Goal: Communication & Community: Participate in discussion

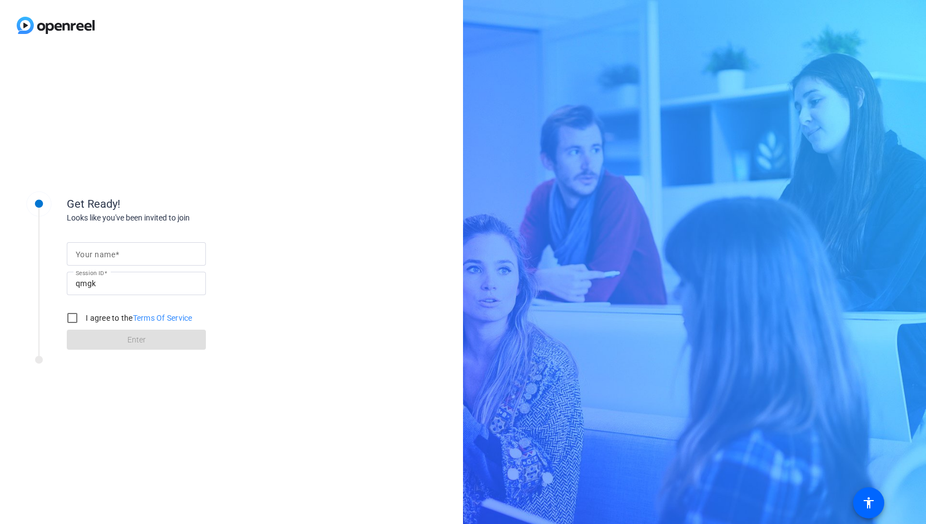
click at [111, 253] on mat-label "Your name" at bounding box center [96, 254] width 40 height 9
click at [111, 253] on input "Your name" at bounding box center [136, 253] width 121 height 13
type input "[PERSON_NAME]"
click at [70, 324] on input "I agree to the Terms Of Service" at bounding box center [72, 318] width 22 height 22
checkbox input "true"
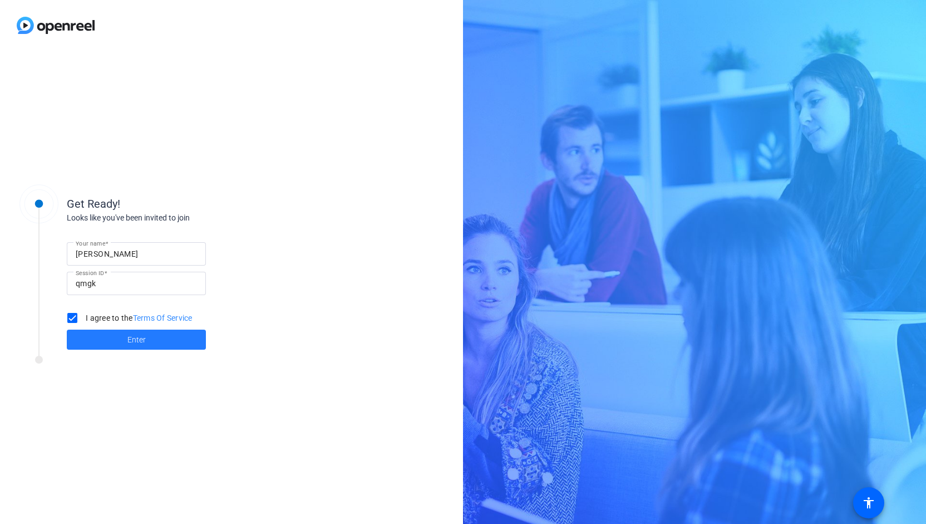
click at [120, 339] on span at bounding box center [136, 339] width 139 height 27
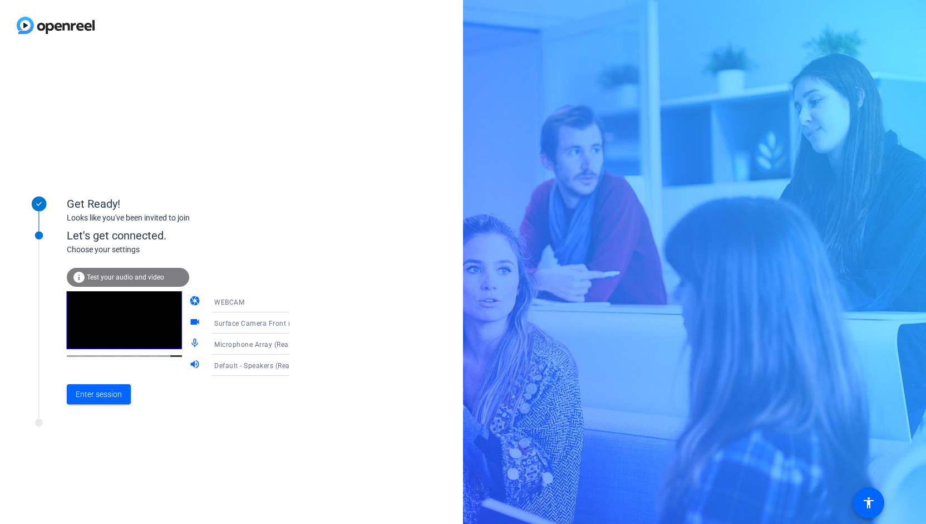
click at [294, 321] on icon at bounding box center [300, 322] width 13 height 13
click at [332, 346] on div at bounding box center [463, 262] width 926 height 524
click at [294, 343] on icon at bounding box center [300, 343] width 13 height 13
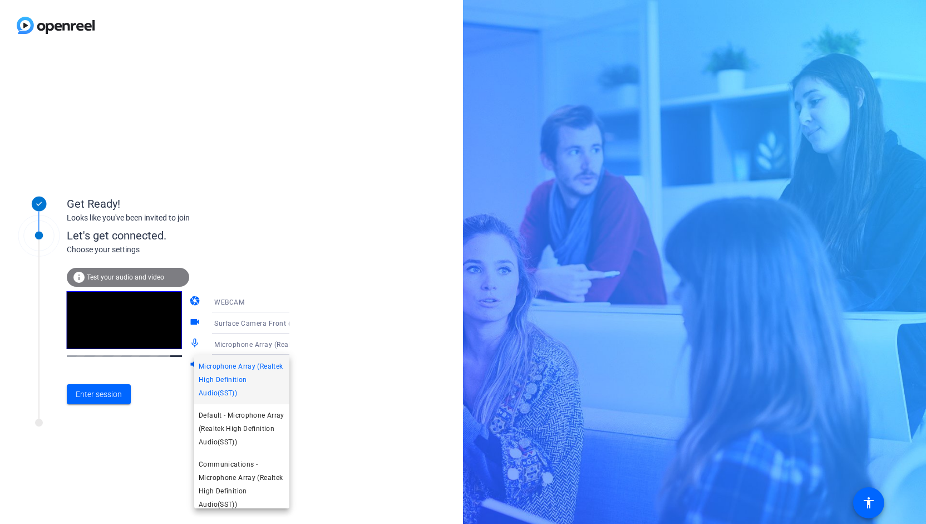
click at [309, 240] on div at bounding box center [463, 262] width 926 height 524
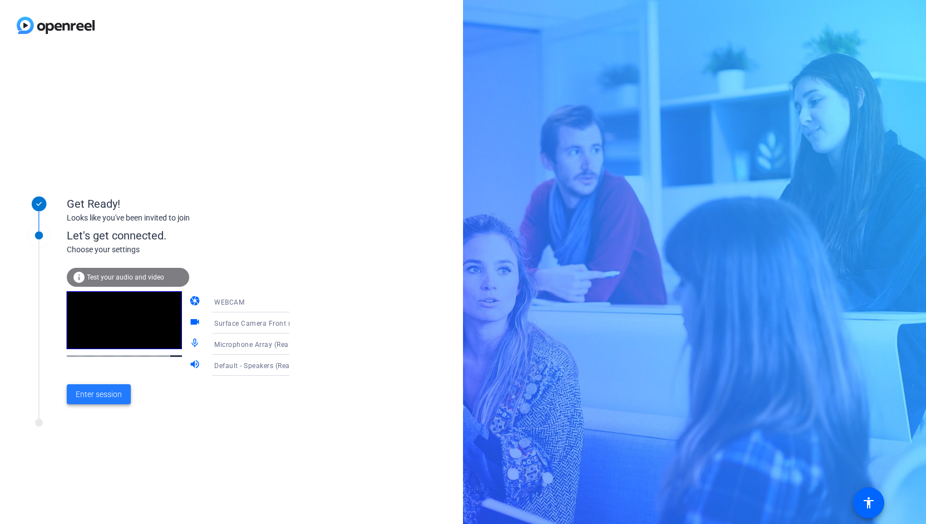
click at [87, 397] on span "Enter session" at bounding box center [99, 394] width 46 height 12
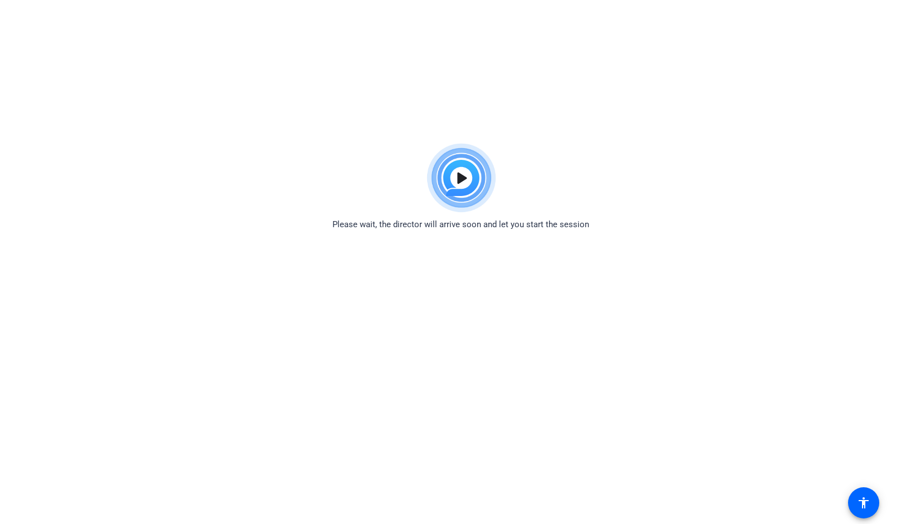
click at [262, 199] on div "Please wait, the director will arrive soon and let you start the session" at bounding box center [460, 184] width 921 height 93
click at [460, 178] on img at bounding box center [461, 178] width 82 height 80
click at [459, 171] on img at bounding box center [461, 178] width 82 height 80
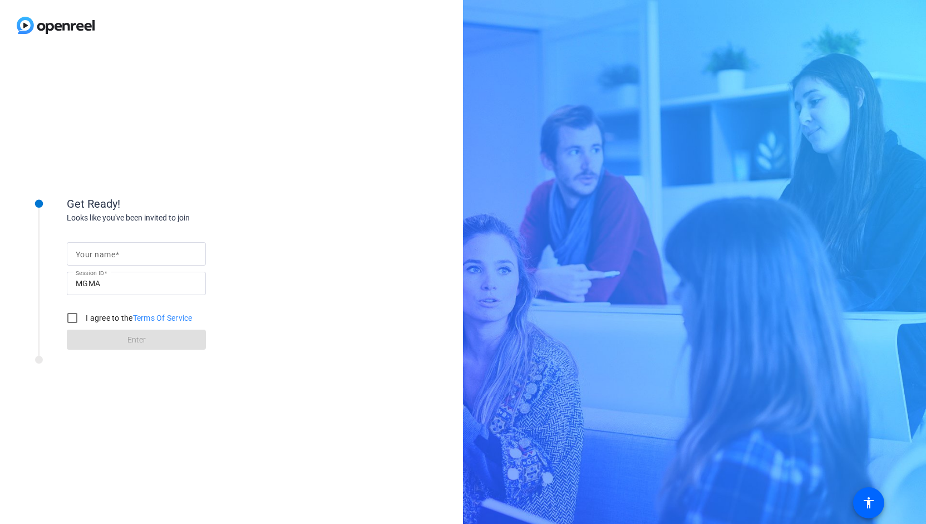
click at [95, 258] on mat-label "Your name" at bounding box center [96, 254] width 40 height 9
click at [95, 258] on input "Your name" at bounding box center [136, 253] width 121 height 13
type input "t"
type input "[PERSON_NAME]"
click at [72, 321] on input "I agree to the Terms Of Service" at bounding box center [72, 318] width 22 height 22
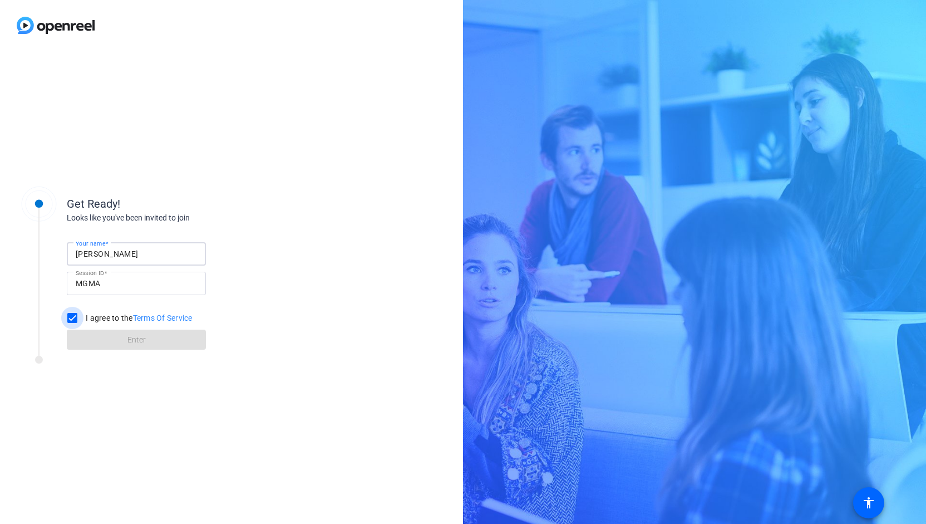
checkbox input "true"
click at [126, 342] on span at bounding box center [136, 339] width 139 height 27
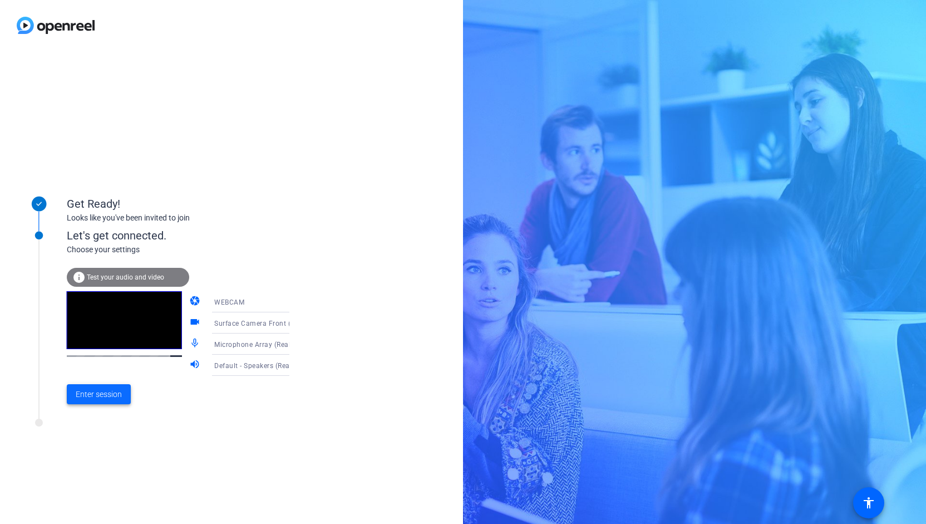
click at [102, 398] on span "Enter session" at bounding box center [99, 394] width 46 height 12
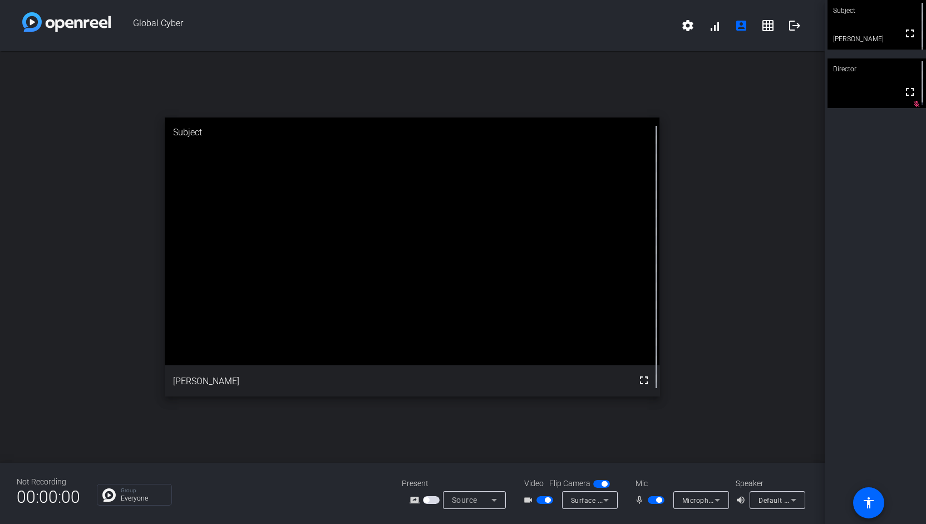
click at [653, 499] on span "button" at bounding box center [656, 500] width 17 height 8
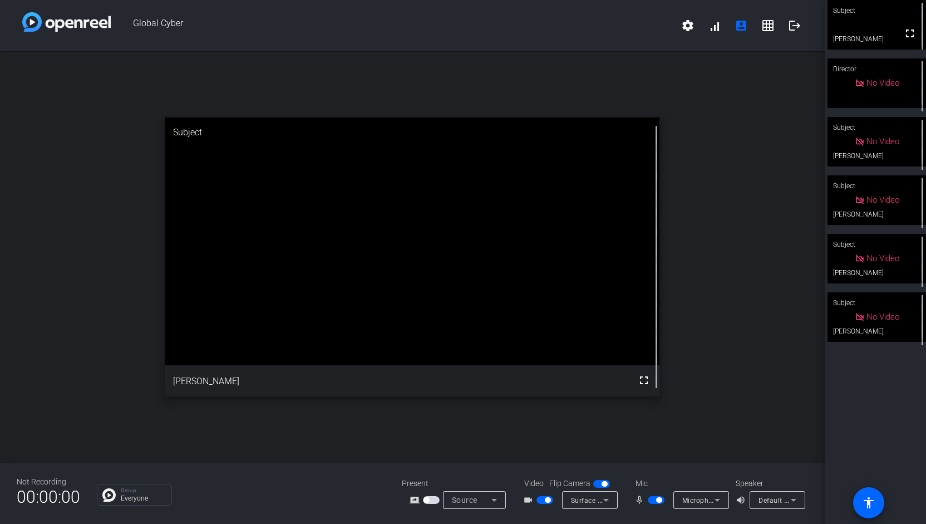
click at [652, 499] on span "button" at bounding box center [656, 500] width 17 height 8
click at [541, 501] on span "button" at bounding box center [545, 500] width 17 height 8
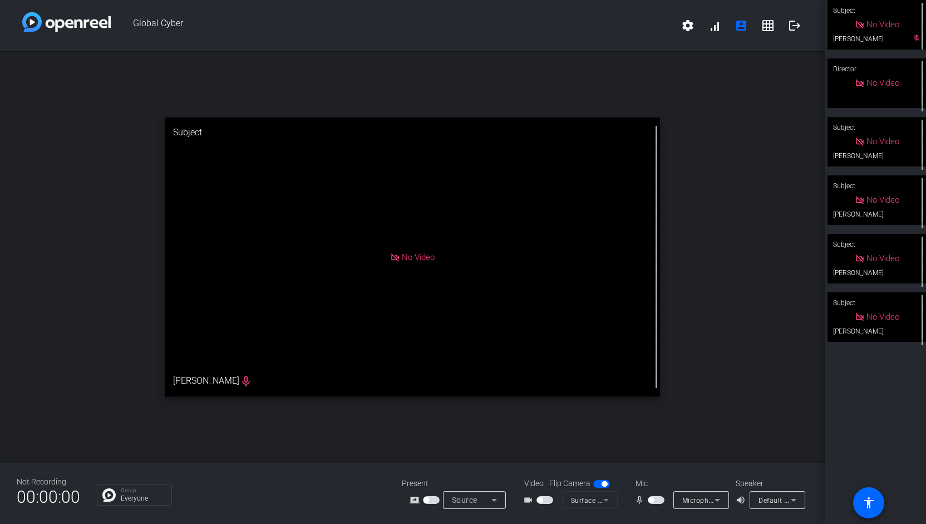
click at [545, 499] on span "button" at bounding box center [545, 500] width 17 height 8
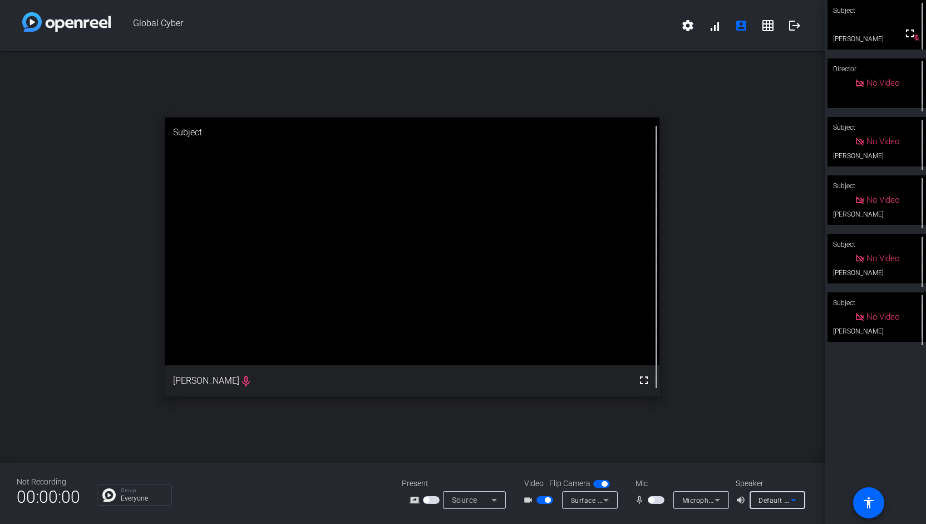
click at [781, 500] on span "Default - Speakers (Realtek High Definition Audio(SST))" at bounding box center [849, 499] width 180 height 9
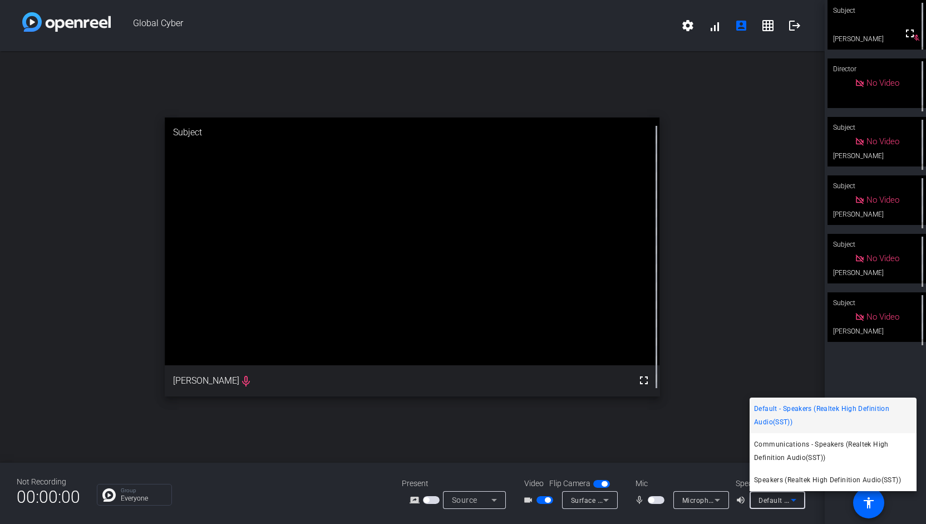
click at [791, 497] on div at bounding box center [463, 262] width 926 height 524
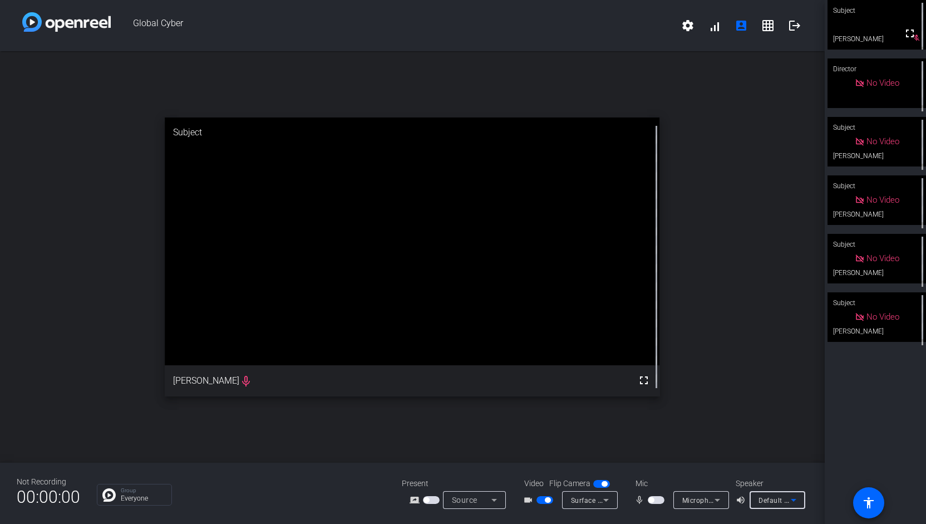
click at [793, 499] on icon at bounding box center [793, 499] width 13 height 13
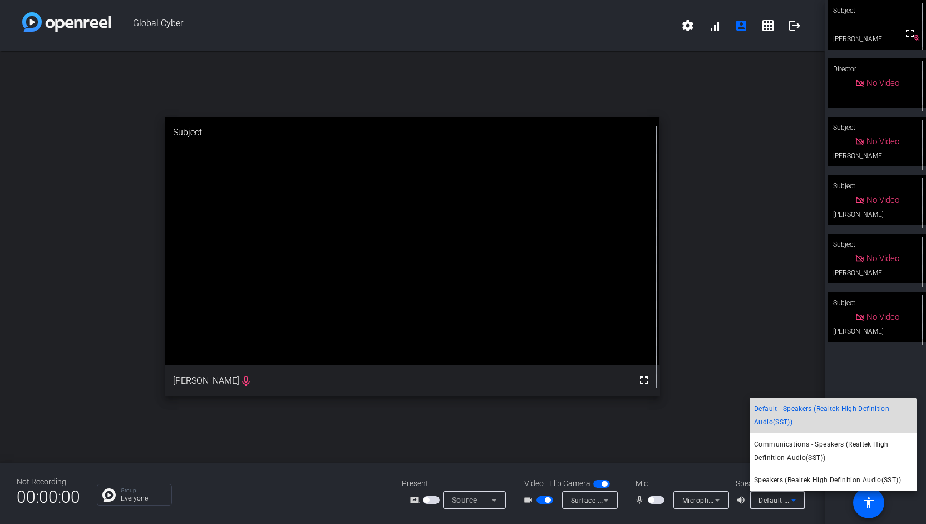
click at [796, 414] on span "Default - Speakers (Realtek High Definition Audio(SST))" at bounding box center [833, 415] width 158 height 27
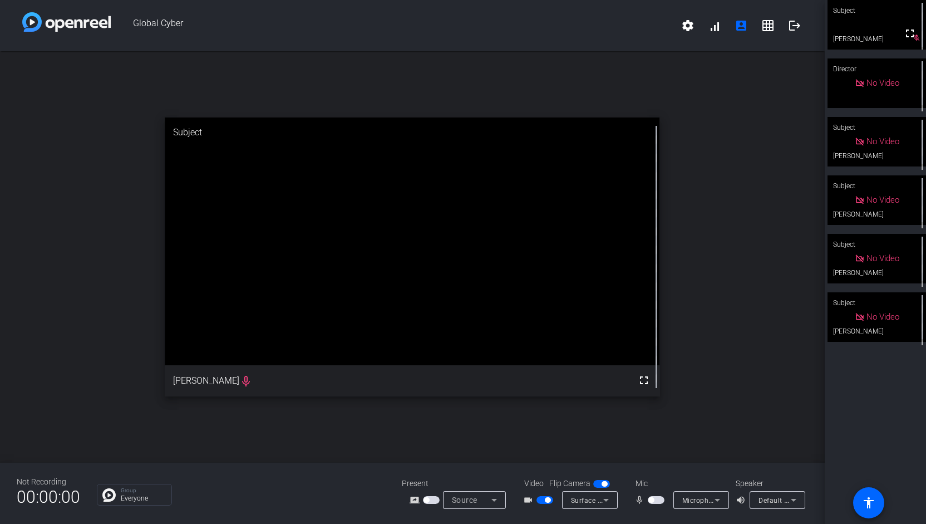
click at [542, 499] on span "button" at bounding box center [545, 500] width 17 height 8
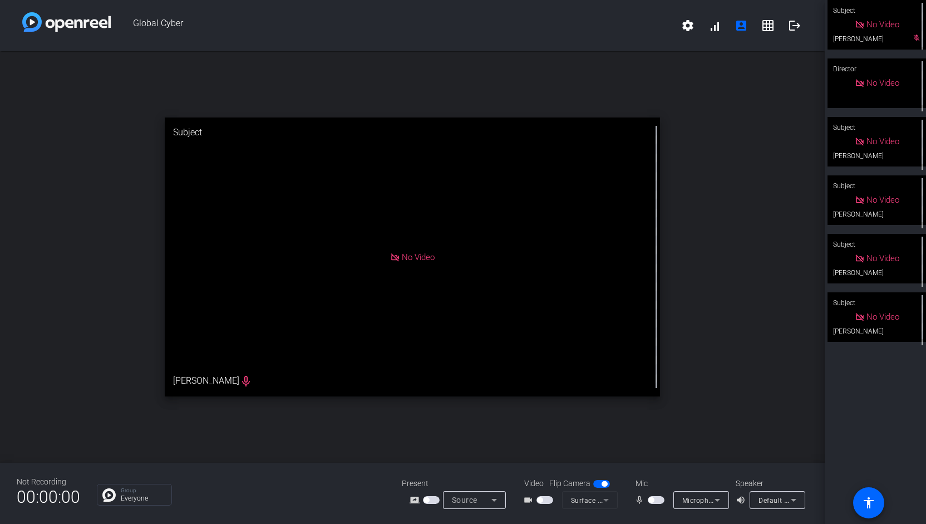
click at [744, 224] on div "open_in_new Subject No Video [PERSON_NAME] mic_none" at bounding box center [412, 256] width 825 height 411
click at [736, 366] on div "open_in_new Subject No Video [PERSON_NAME] mic_none" at bounding box center [412, 256] width 825 height 411
click at [547, 501] on span "button" at bounding box center [545, 500] width 17 height 8
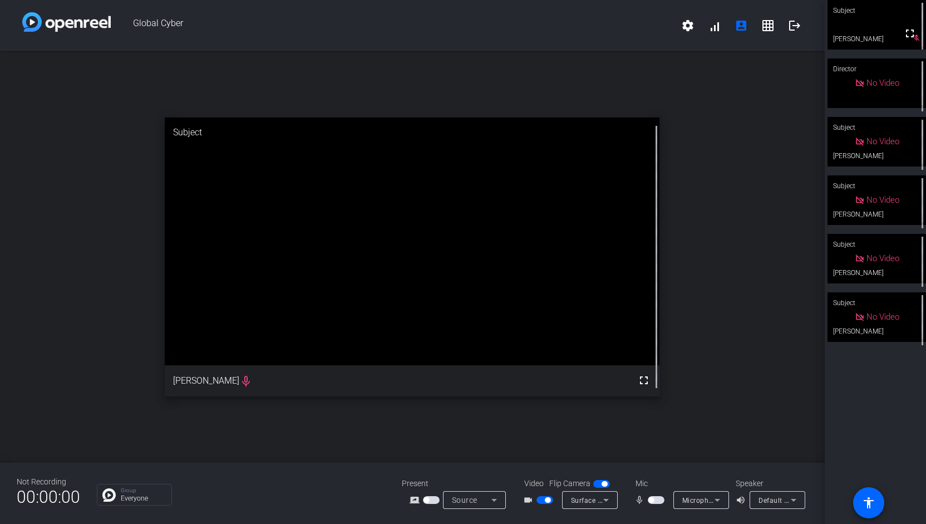
click at [435, 500] on span "button" at bounding box center [431, 500] width 17 height 8
click at [657, 500] on span "button" at bounding box center [656, 500] width 17 height 8
click at [858, 83] on div "No Video" at bounding box center [877, 83] width 45 height 13
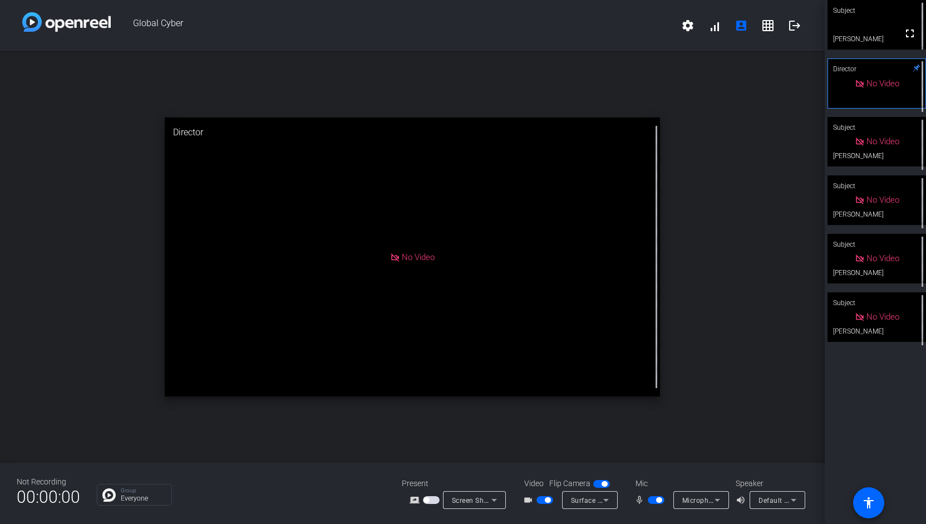
click at [855, 144] on div "No Video" at bounding box center [877, 141] width 45 height 13
click at [859, 196] on div "Subject" at bounding box center [877, 185] width 99 height 21
click at [865, 255] on div "Subject" at bounding box center [877, 244] width 99 height 21
click at [855, 323] on div "No Video" at bounding box center [877, 317] width 45 height 13
click at [790, 503] on icon at bounding box center [793, 499] width 13 height 13
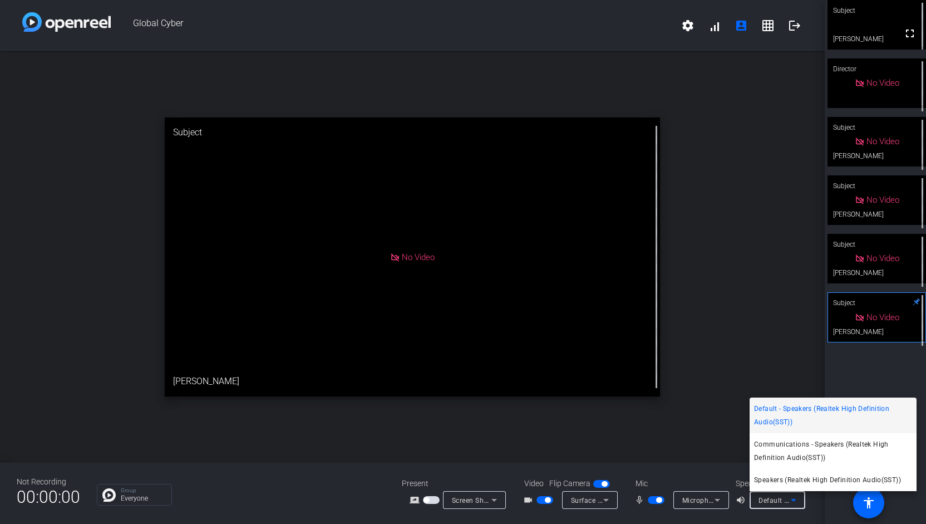
click at [771, 274] on div at bounding box center [463, 262] width 926 height 524
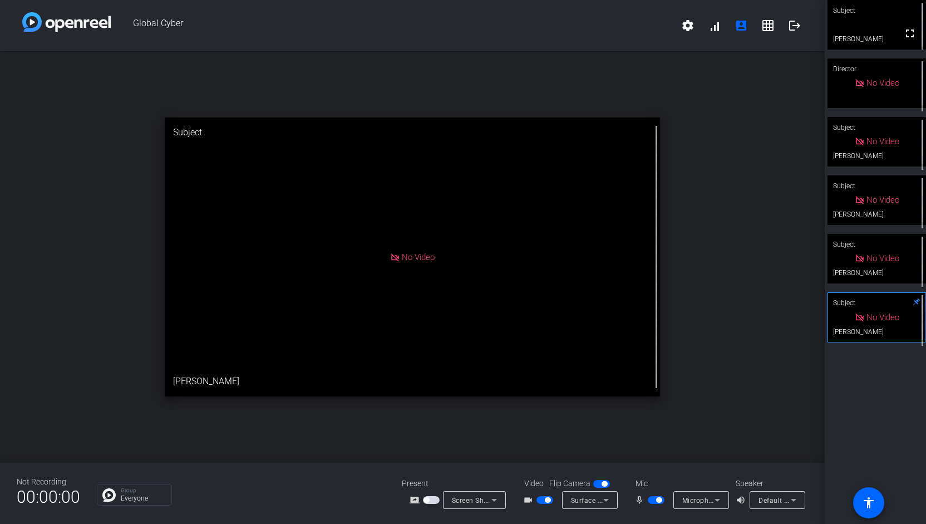
click at [641, 485] on div "Mic" at bounding box center [679, 484] width 111 height 12
click at [149, 493] on div "Group Everyone" at bounding box center [143, 495] width 45 height 14
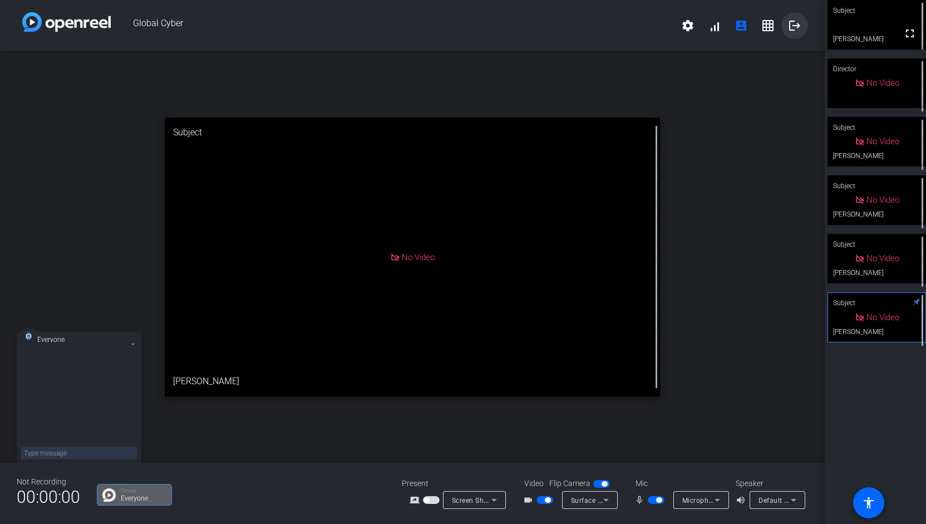
click at [789, 25] on mat-icon "logout" at bounding box center [794, 25] width 13 height 13
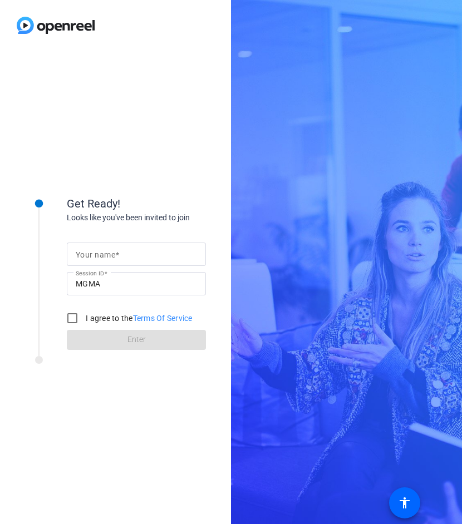
click at [91, 253] on mat-label "Your name" at bounding box center [96, 254] width 40 height 9
click at [91, 253] on input "Your name" at bounding box center [136, 254] width 121 height 13
type input "[PERSON_NAME]"
click at [72, 321] on input "I agree to the Terms Of Service" at bounding box center [72, 318] width 22 height 22
checkbox input "true"
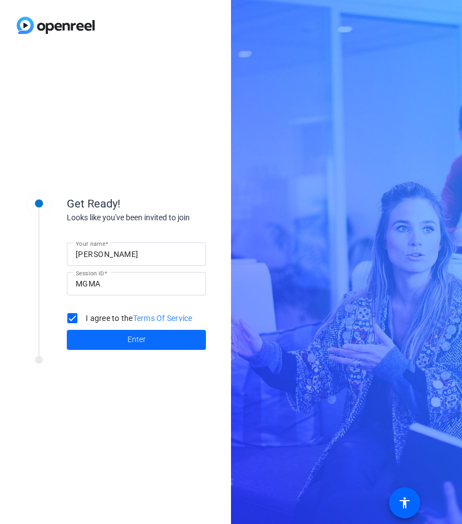
click at [130, 339] on span "Enter" at bounding box center [136, 340] width 18 height 12
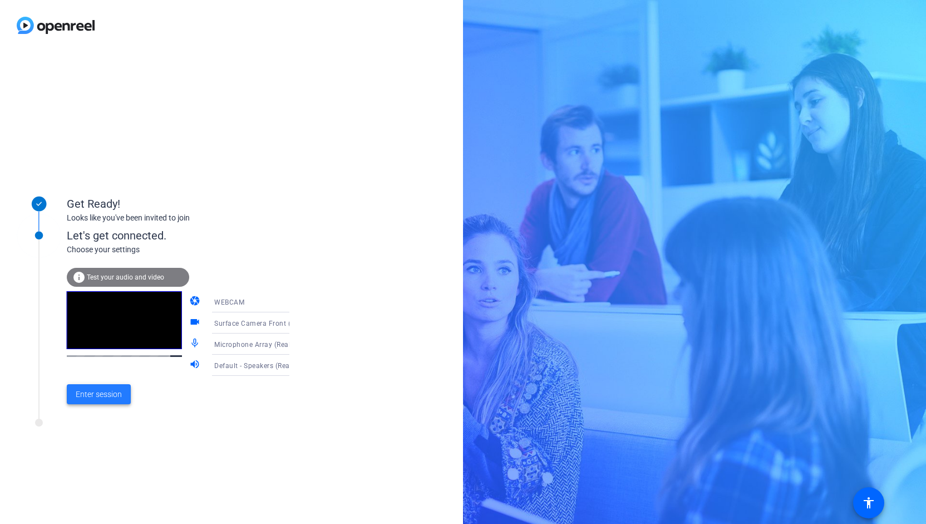
click at [104, 393] on span "Enter session" at bounding box center [99, 394] width 46 height 12
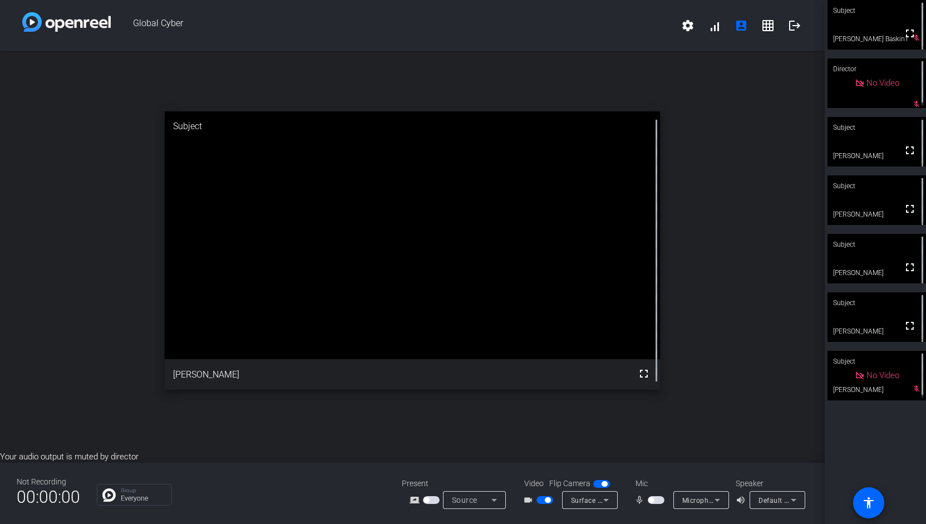
click at [461, 499] on span "button" at bounding box center [545, 500] width 17 height 8
click at [461, 220] on div "open_in_new Subject fullscreen Sangram Gayal" at bounding box center [412, 250] width 825 height 399
click at [461, 499] on span "Default - Speakers (Realtek High Definition Audio(SST))" at bounding box center [849, 499] width 180 height 9
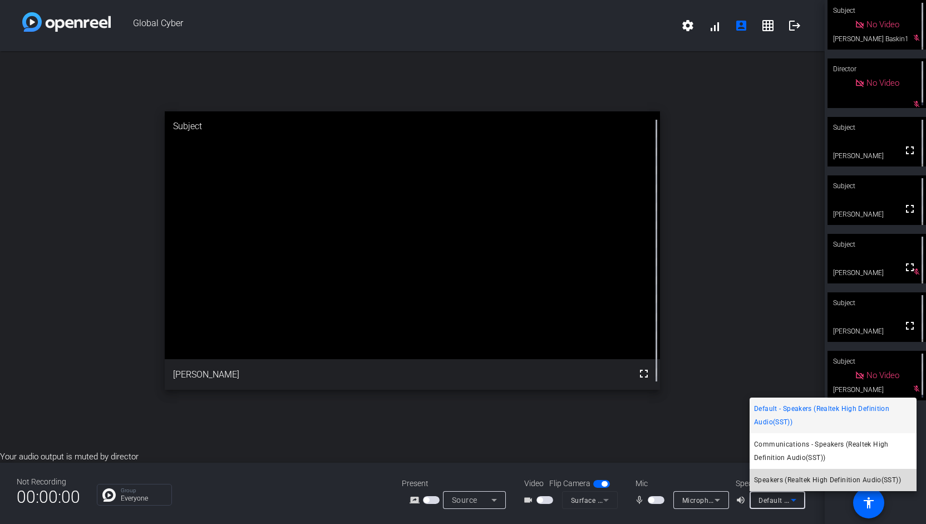
click at [461, 478] on span "Speakers (Realtek High Definition Audio(SST))" at bounding box center [827, 479] width 147 height 13
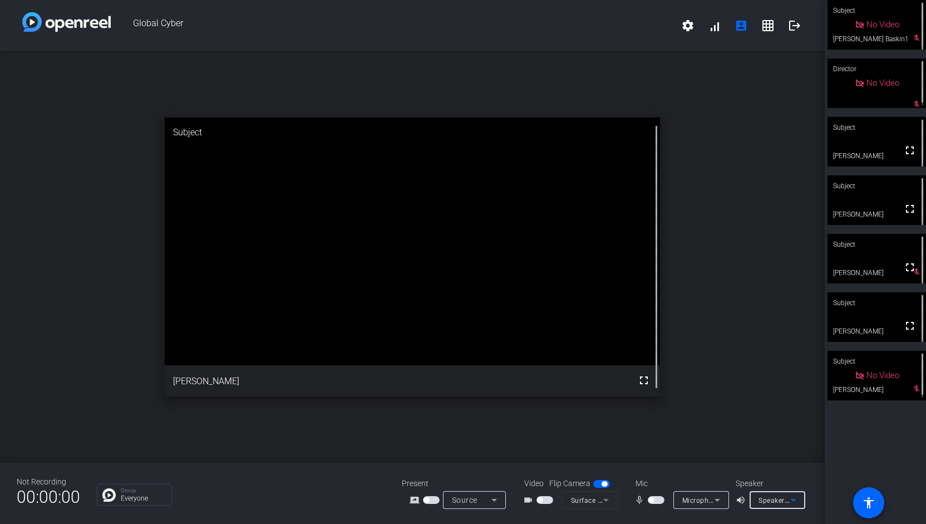
click at [461, 500] on span "Speakers (Realtek High Definition Audio(SST))" at bounding box center [834, 499] width 150 height 9
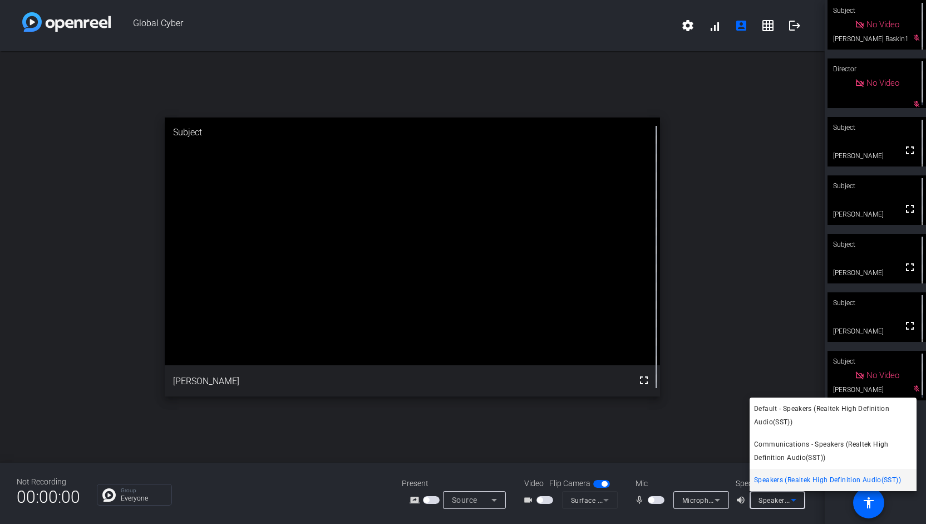
click at [461, 330] on div at bounding box center [463, 262] width 926 height 524
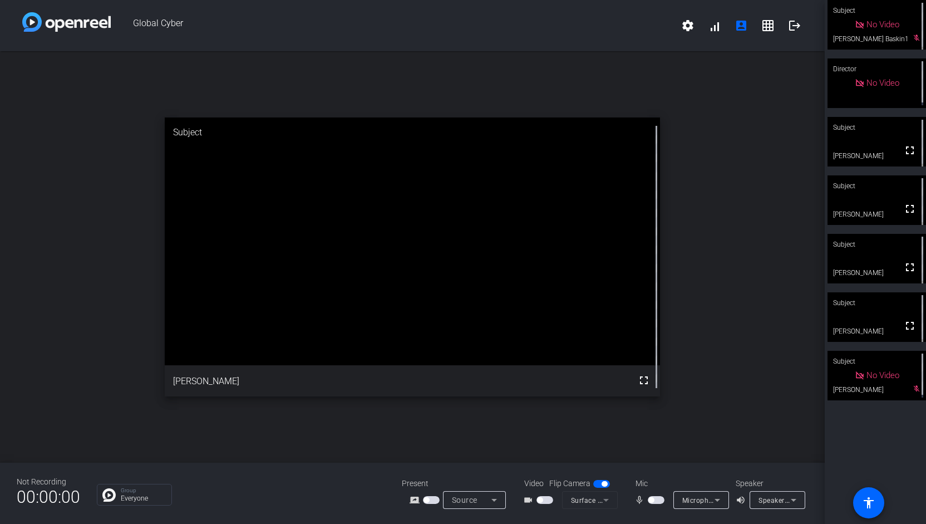
click at [461, 501] on span "button" at bounding box center [545, 500] width 17 height 8
click at [461, 499] on span "button" at bounding box center [656, 500] width 17 height 8
click at [461, 498] on icon at bounding box center [717, 499] width 13 height 13
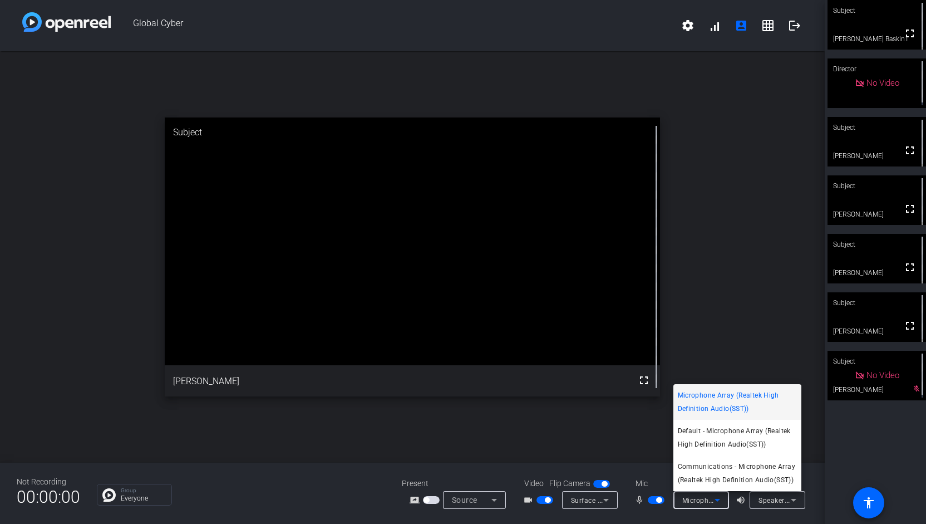
click at [461, 469] on div at bounding box center [463, 262] width 926 height 524
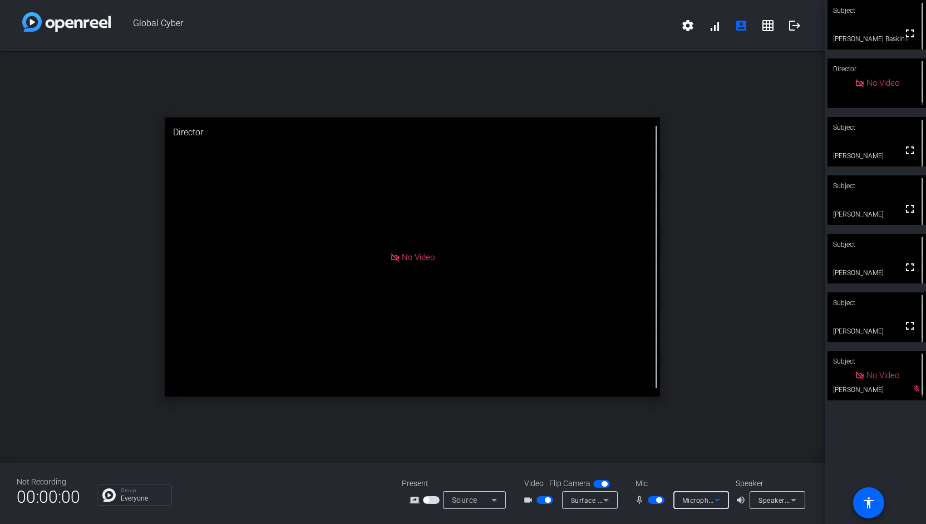
click at [461, 497] on icon at bounding box center [717, 499] width 13 height 13
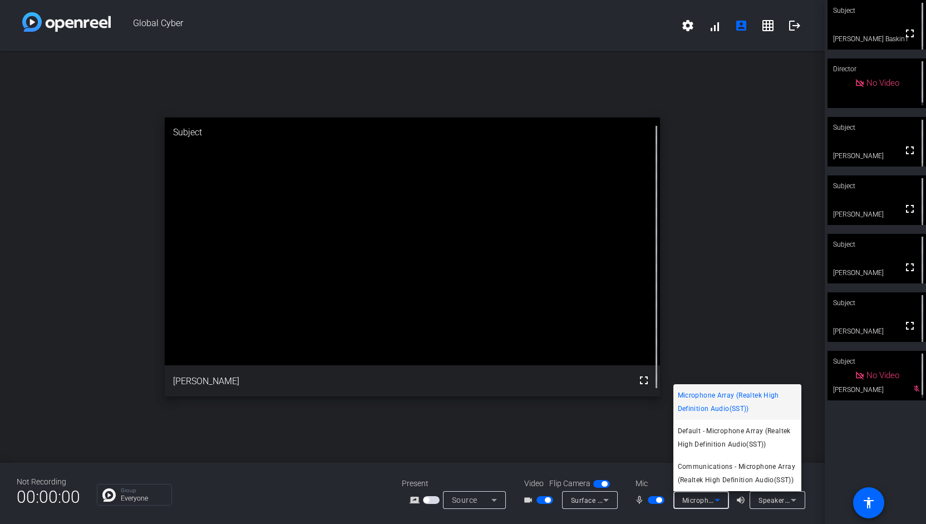
click at [461, 462] on div at bounding box center [463, 262] width 926 height 524
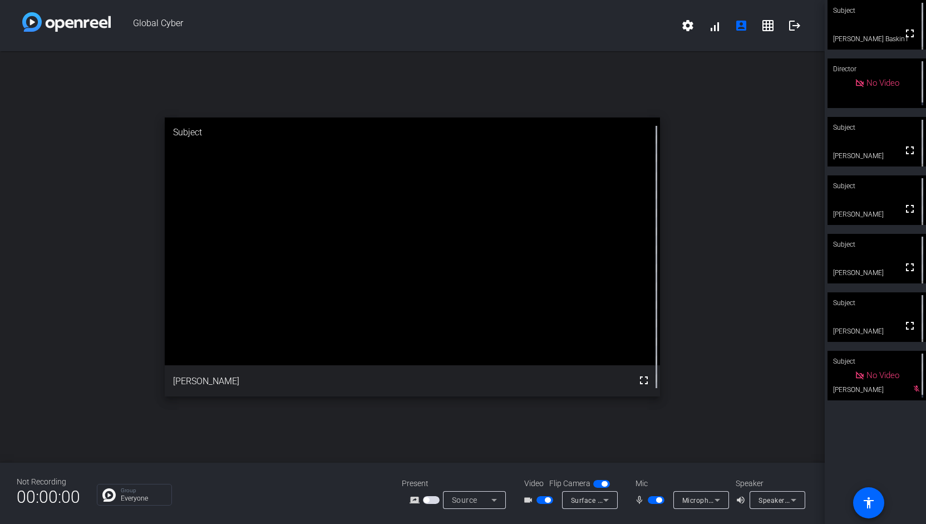
click at [461, 497] on span "button" at bounding box center [545, 500] width 17 height 8
click at [461, 500] on span "button" at bounding box center [656, 500] width 17 height 8
click at [431, 498] on span "button" at bounding box center [431, 500] width 17 height 8
click at [461, 499] on span "button" at bounding box center [545, 500] width 17 height 8
click at [461, 501] on span "button" at bounding box center [656, 500] width 17 height 8
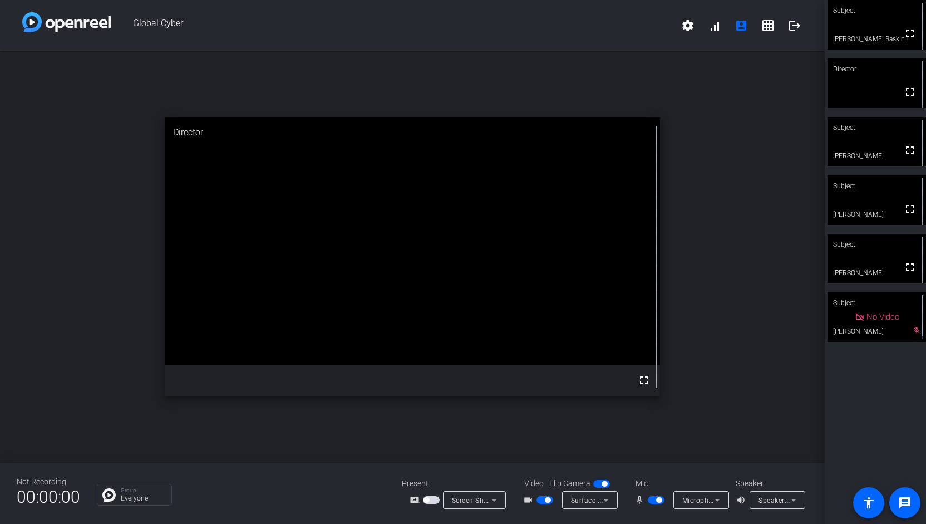
click at [461, 342] on div "open_in_new Director fullscreen" at bounding box center [412, 256] width 825 height 411
click at [461, 500] on span "button" at bounding box center [545, 500] width 17 height 8
click at [461, 500] on span "button" at bounding box center [656, 500] width 17 height 8
click at [461, 498] on span "button" at bounding box center [651, 500] width 6 height 6
click at [461, 501] on span "button" at bounding box center [656, 500] width 17 height 8
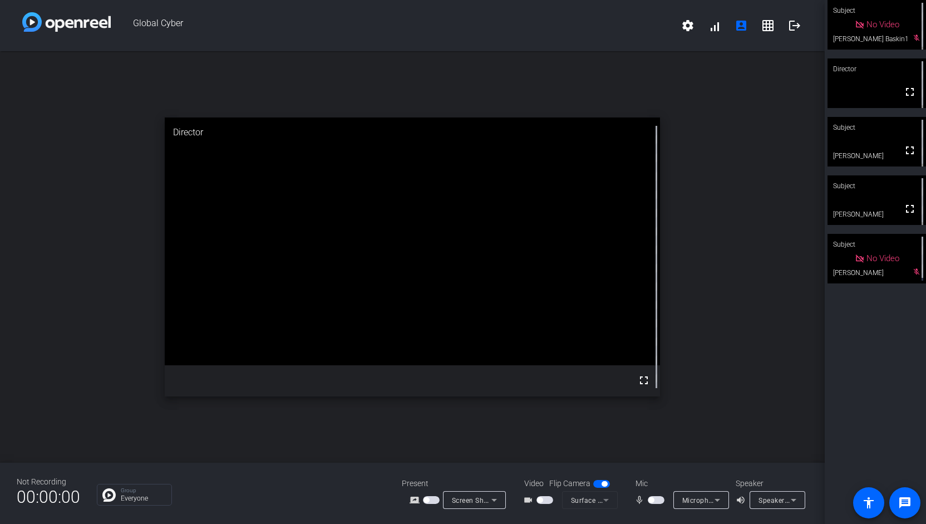
click at [461, 380] on div "open_in_new Director fullscreen" at bounding box center [412, 256] width 825 height 411
click at [461, 499] on span "button" at bounding box center [656, 500] width 17 height 8
click at [461, 503] on span "button" at bounding box center [545, 500] width 17 height 8
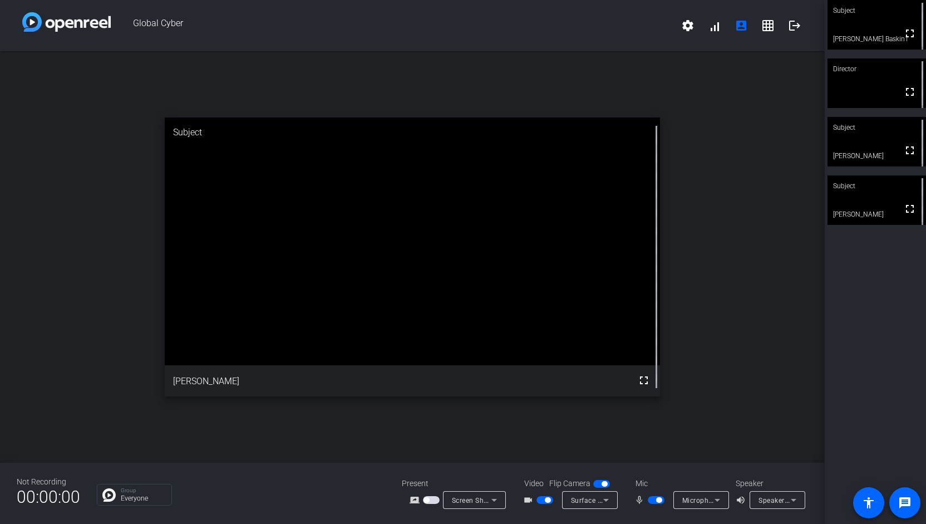
click at [98, 332] on div "open_in_new Subject fullscreen Sangram Gayal" at bounding box center [412, 256] width 825 height 411
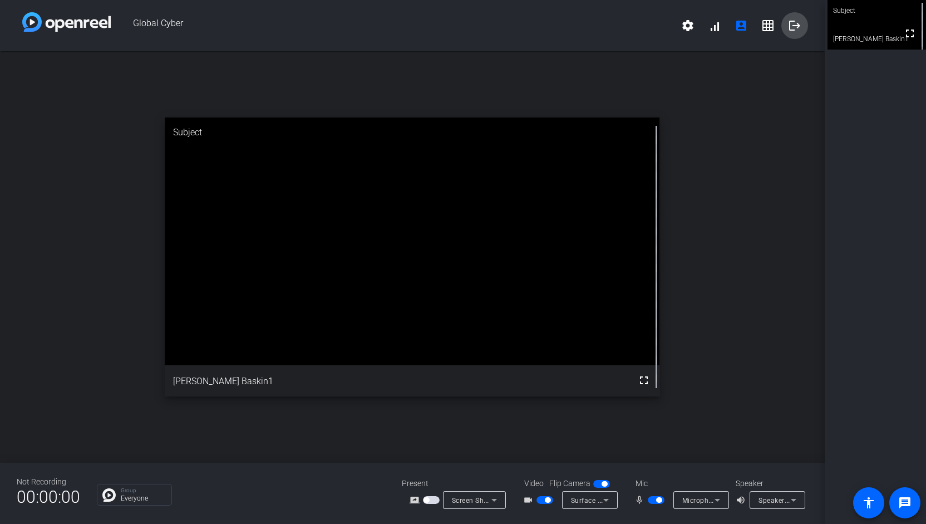
click at [461, 24] on mat-icon "logout" at bounding box center [794, 25] width 13 height 13
